Goal: Transaction & Acquisition: Purchase product/service

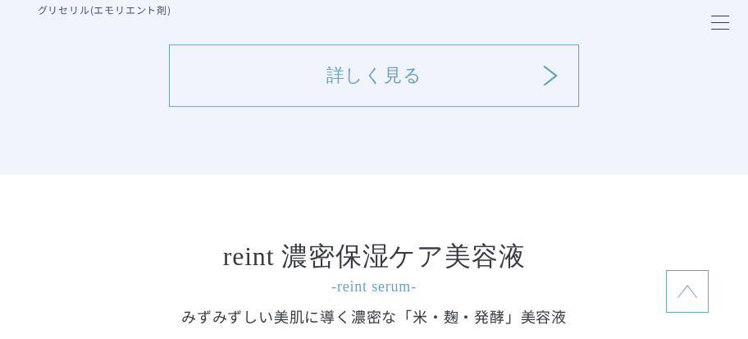
scroll to position [2132, 0]
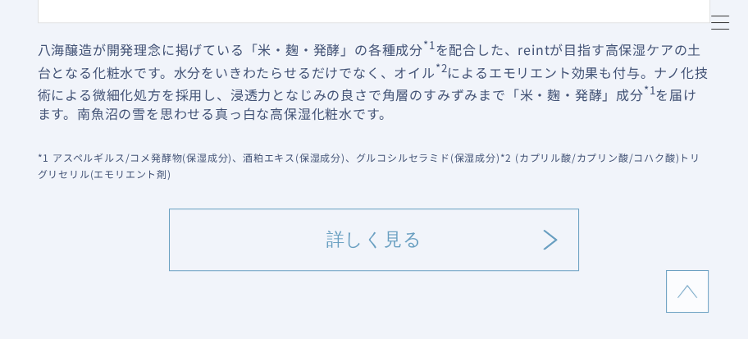
click at [426, 252] on link "詳しく見る" at bounding box center [374, 239] width 410 height 62
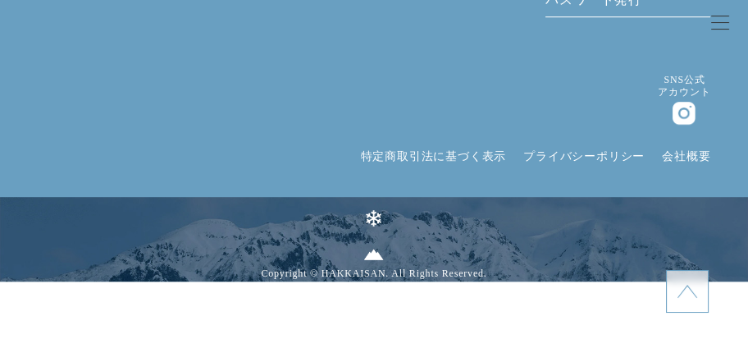
scroll to position [11324, 0]
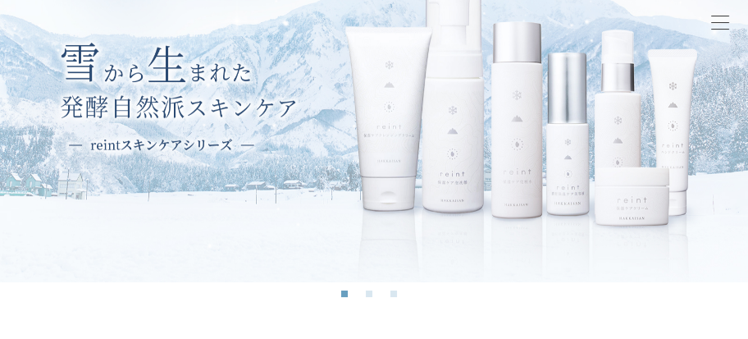
scroll to position [164, 0]
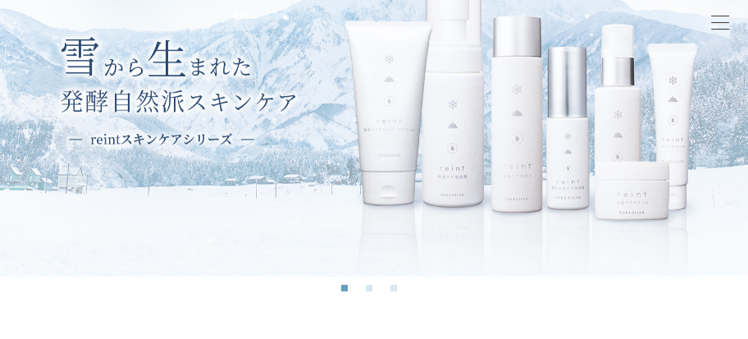
drag, startPoint x: 571, startPoint y: 178, endPoint x: 294, endPoint y: 207, distance: 278.8
click at [293, 209] on img at bounding box center [374, 86] width 748 height 379
drag, startPoint x: 447, startPoint y: 230, endPoint x: 199, endPoint y: 243, distance: 248.0
click at [199, 243] on img at bounding box center [374, 86] width 748 height 379
click at [372, 288] on li "2" at bounding box center [374, 293] width 16 height 16
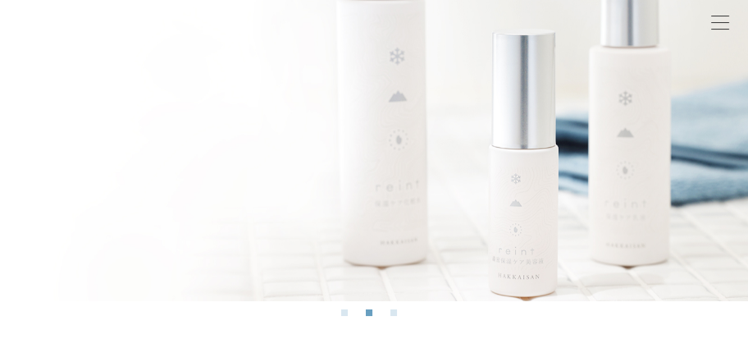
scroll to position [246, 0]
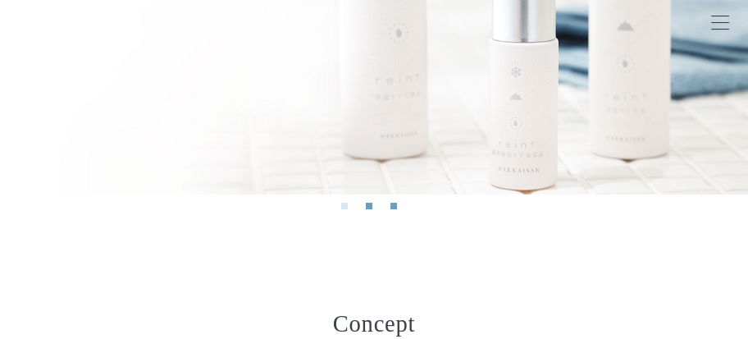
click at [392, 207] on button "3" at bounding box center [393, 206] width 7 height 7
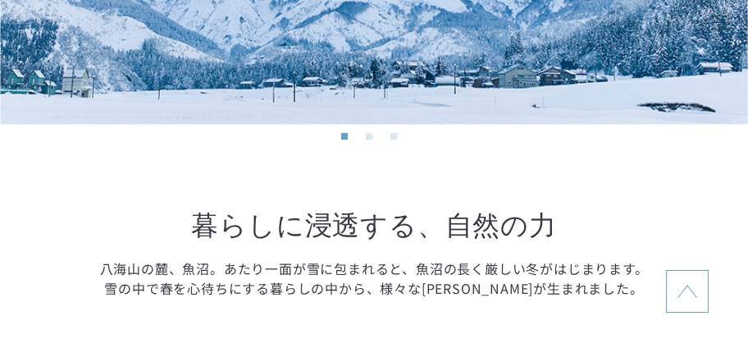
scroll to position [738, 0]
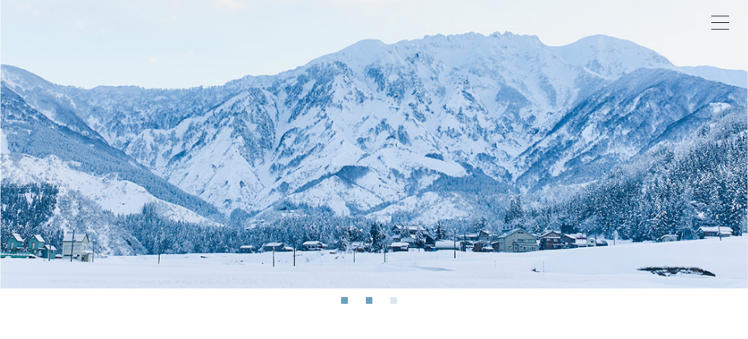
click at [368, 300] on button "2" at bounding box center [369, 300] width 7 height 7
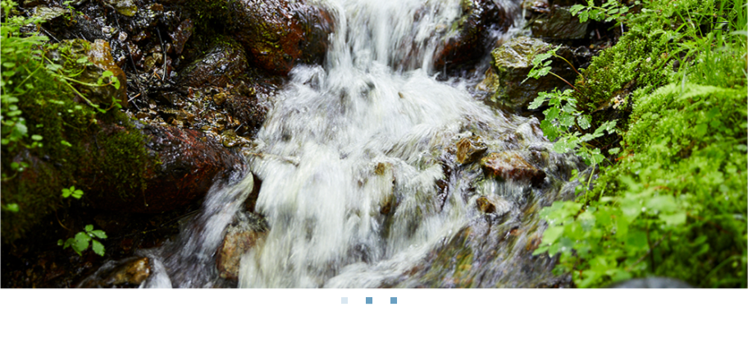
click at [394, 300] on button "3" at bounding box center [393, 300] width 7 height 7
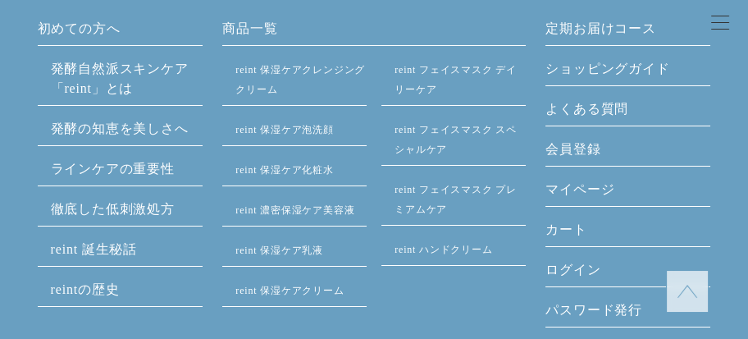
scroll to position [9268, 0]
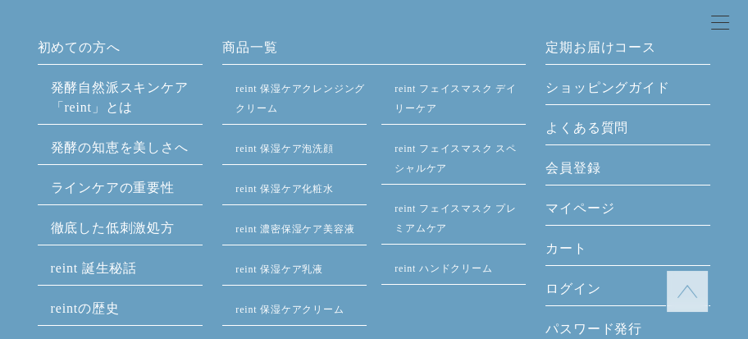
click at [303, 125] on li "reint 保湿ケアクレンジングクリーム" at bounding box center [294, 101] width 144 height 47
click at [283, 114] on link "reint 保湿ケアクレンジングクリーム" at bounding box center [300, 98] width 130 height 31
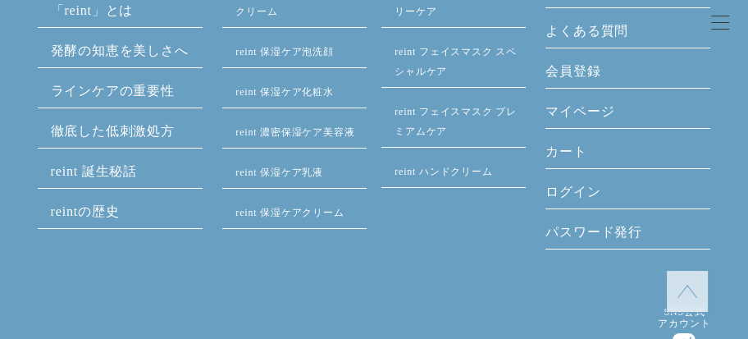
scroll to position [9432, 0]
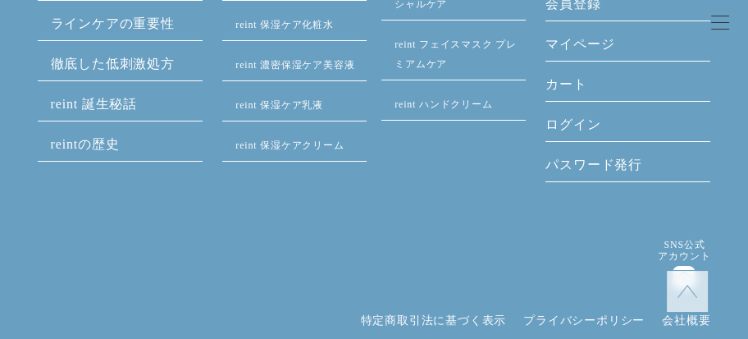
click at [305, 151] on link "reint 保湿ケアクリーム" at bounding box center [289, 144] width 108 height 11
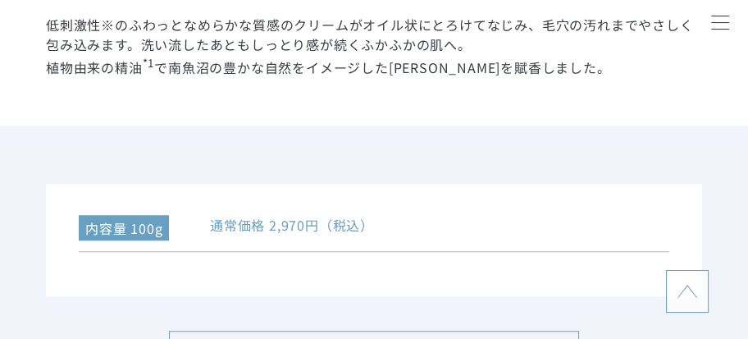
scroll to position [2460, 0]
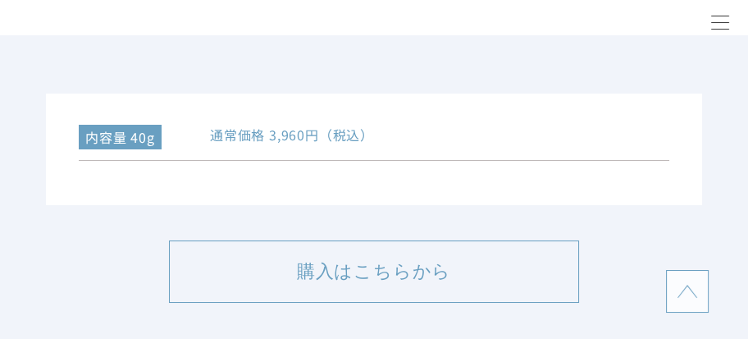
scroll to position [3773, 0]
